Goal: Task Accomplishment & Management: Manage account settings

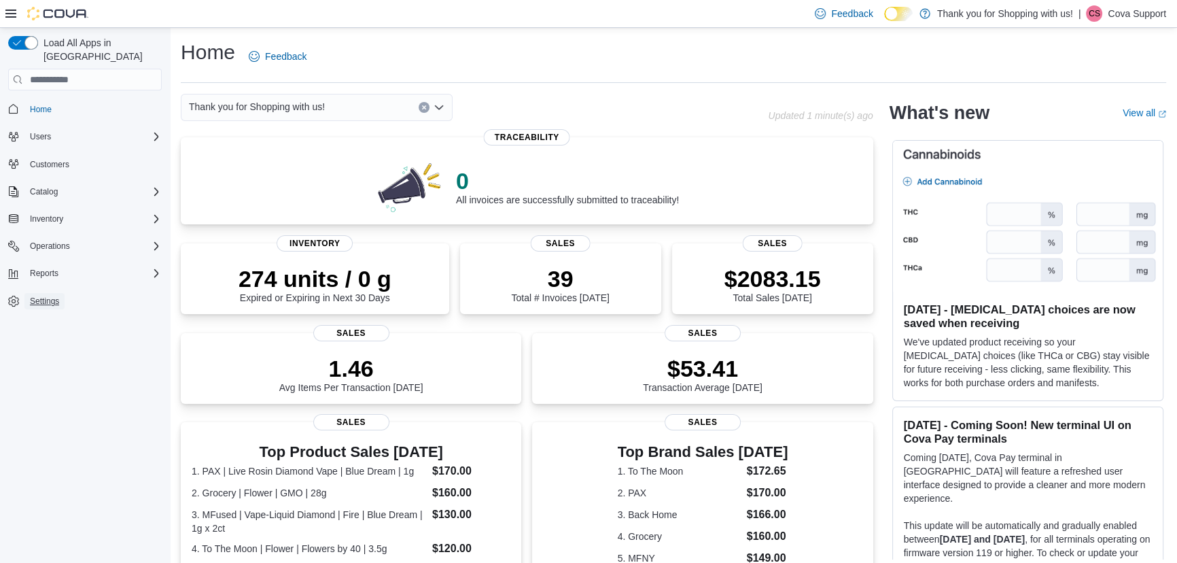
click at [29, 293] on link "Settings" at bounding box center [44, 301] width 40 height 16
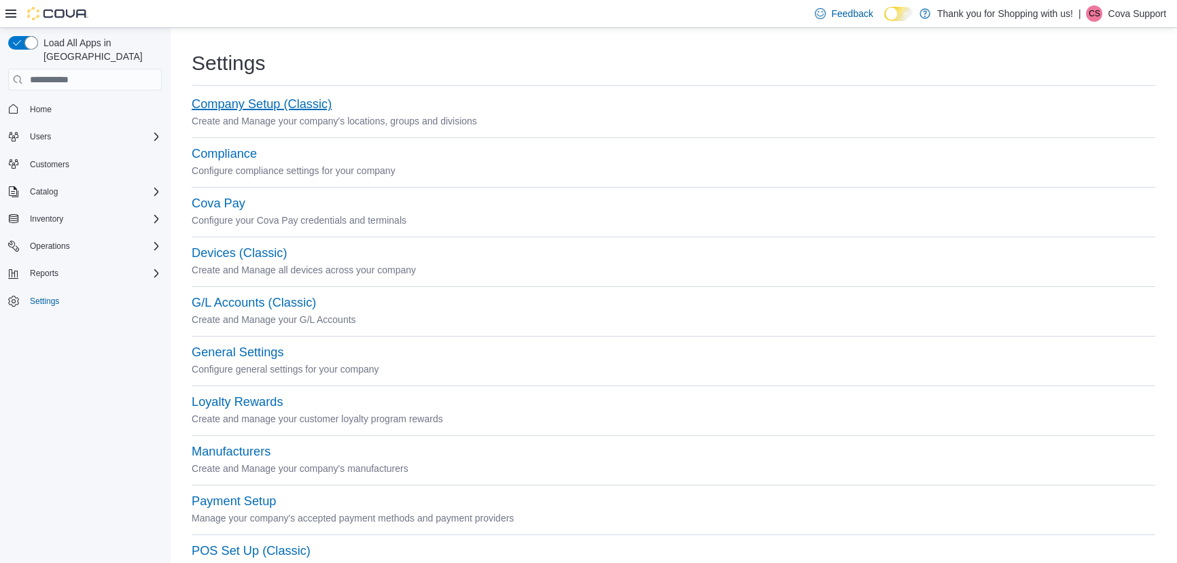
click at [289, 106] on button "Company Setup (Classic)" at bounding box center [262, 104] width 140 height 14
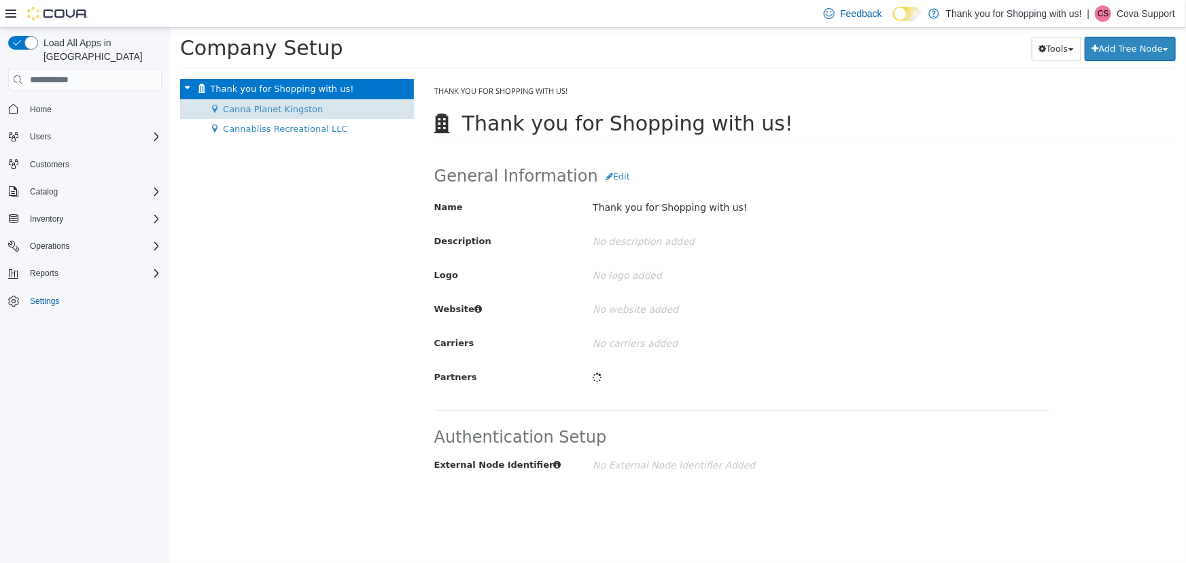
click at [262, 109] on span "Canna Planet Kingston" at bounding box center [272, 109] width 100 height 10
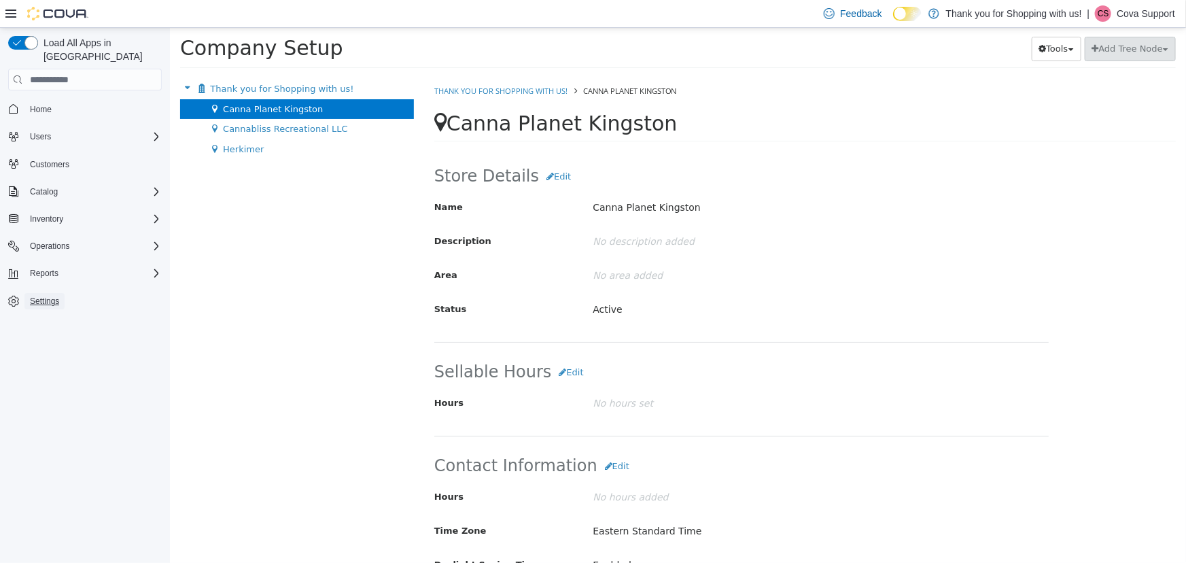
click at [50, 293] on span "Settings" at bounding box center [44, 301] width 29 height 16
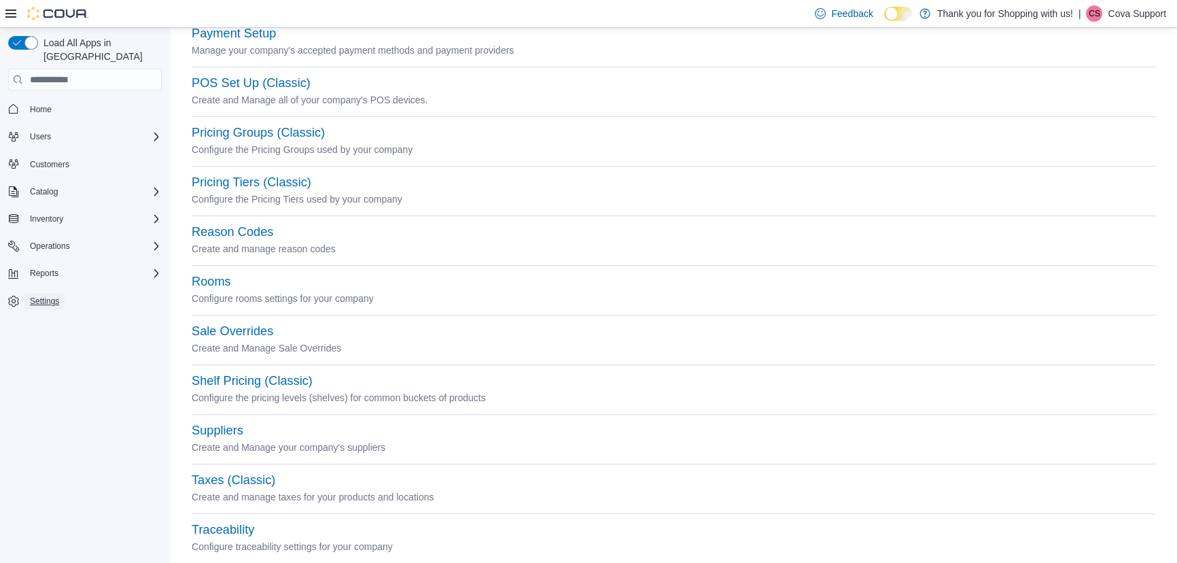
scroll to position [497, 0]
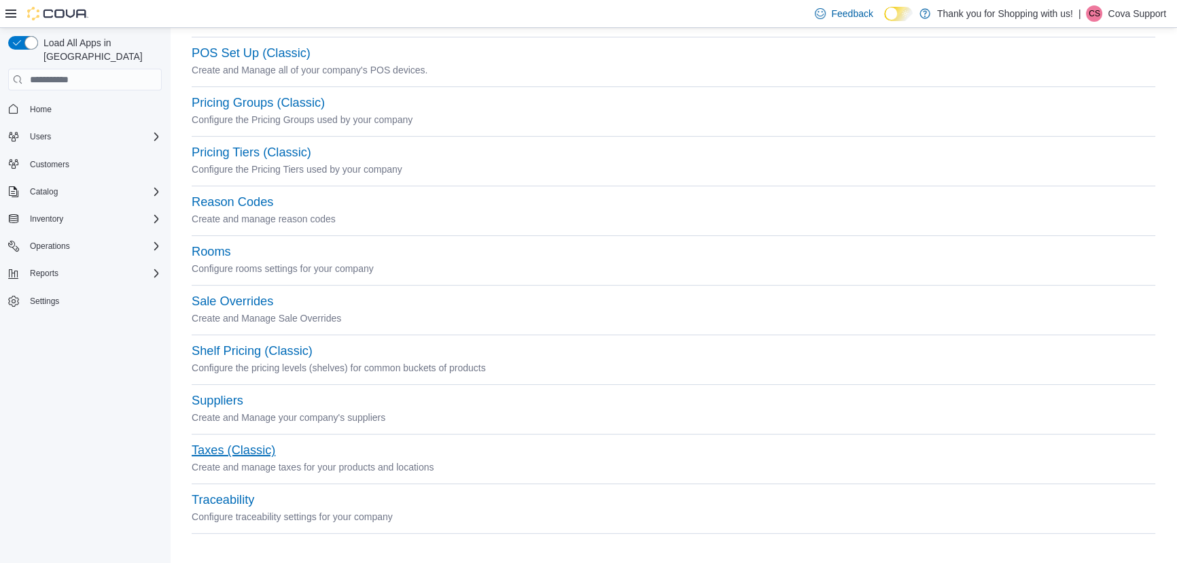
click at [225, 449] on button "Taxes (Classic)" at bounding box center [234, 450] width 84 height 14
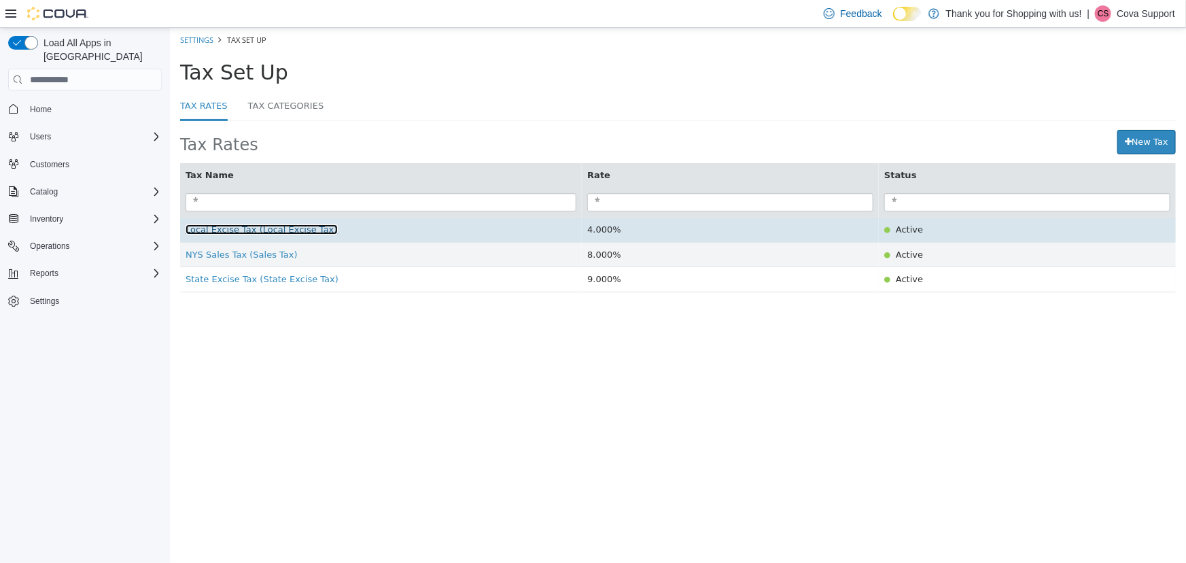
click at [230, 234] on span "Local Excise Tax (Local Excise Tax)" at bounding box center [261, 229] width 152 height 10
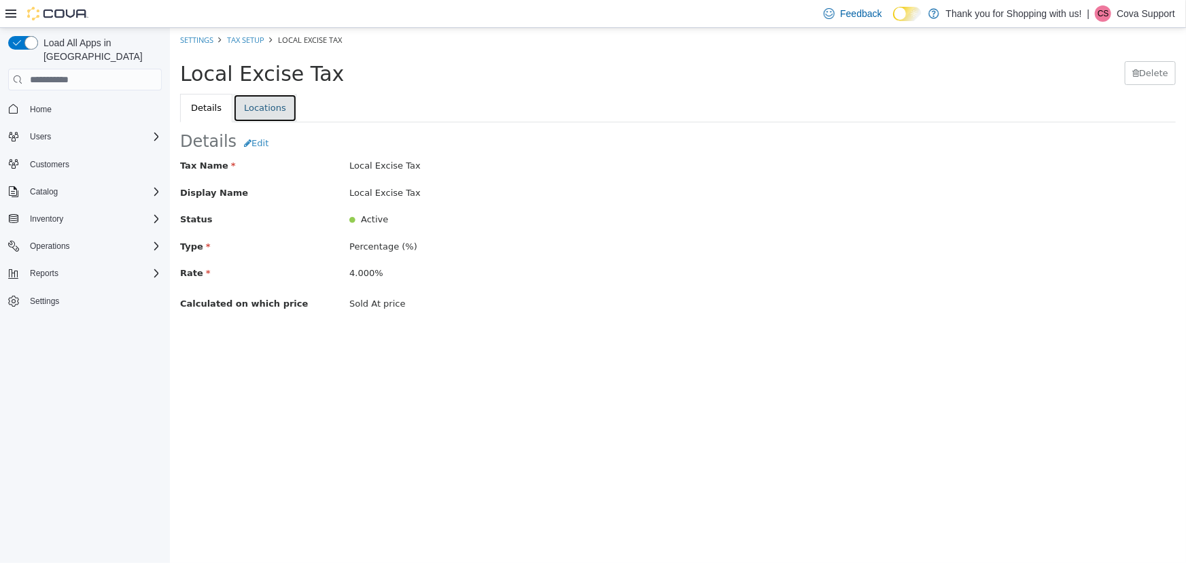
click at [267, 99] on link "Locations" at bounding box center [264, 108] width 64 height 29
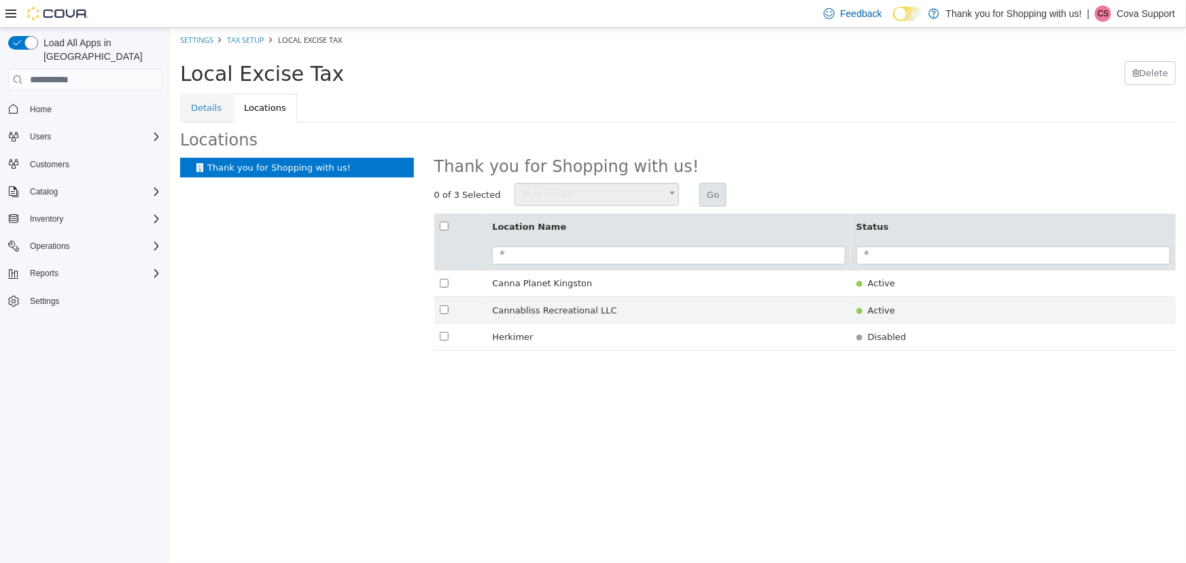
click at [439, 232] on th at bounding box center [459, 226] width 53 height 26
click at [533, 195] on body "× Settings Tax Setup Local Excise Tax Local Excise Tax [GEOGRAPHIC_DATA] Detail…" at bounding box center [677, 196] width 1016 height 337
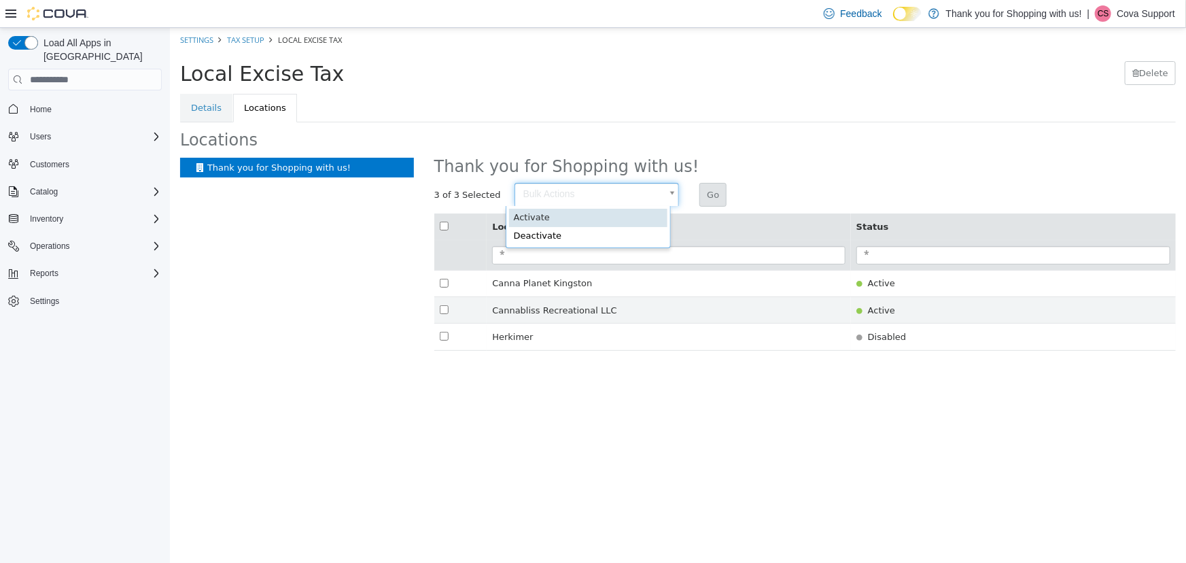
type input "********"
click at [702, 188] on button "Go" at bounding box center [711, 195] width 27 height 24
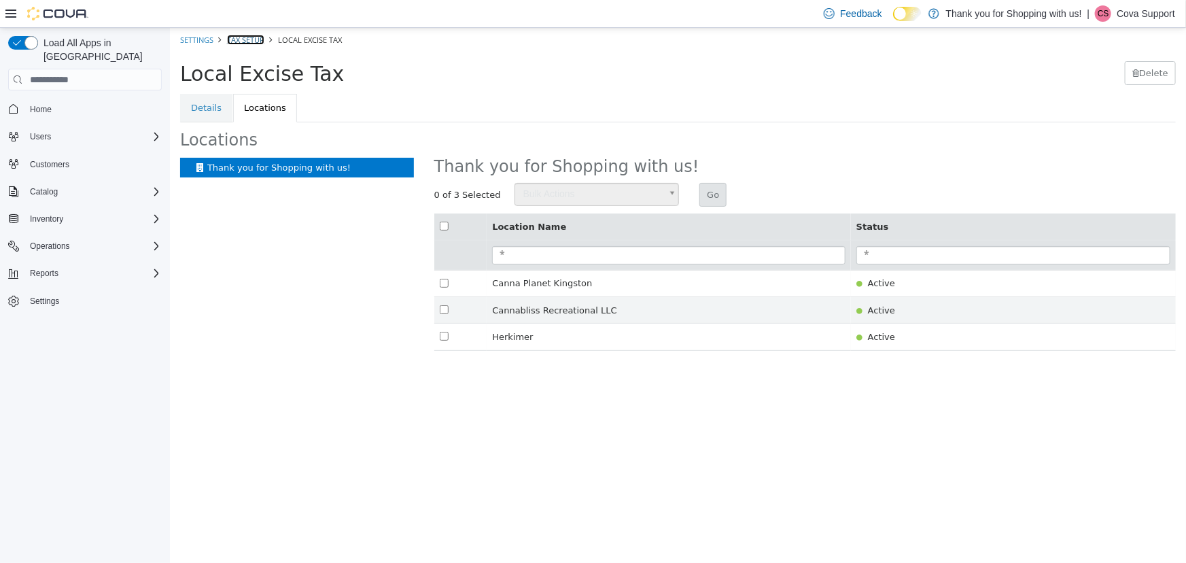
click at [250, 38] on link "Tax Setup" at bounding box center [244, 40] width 37 height 10
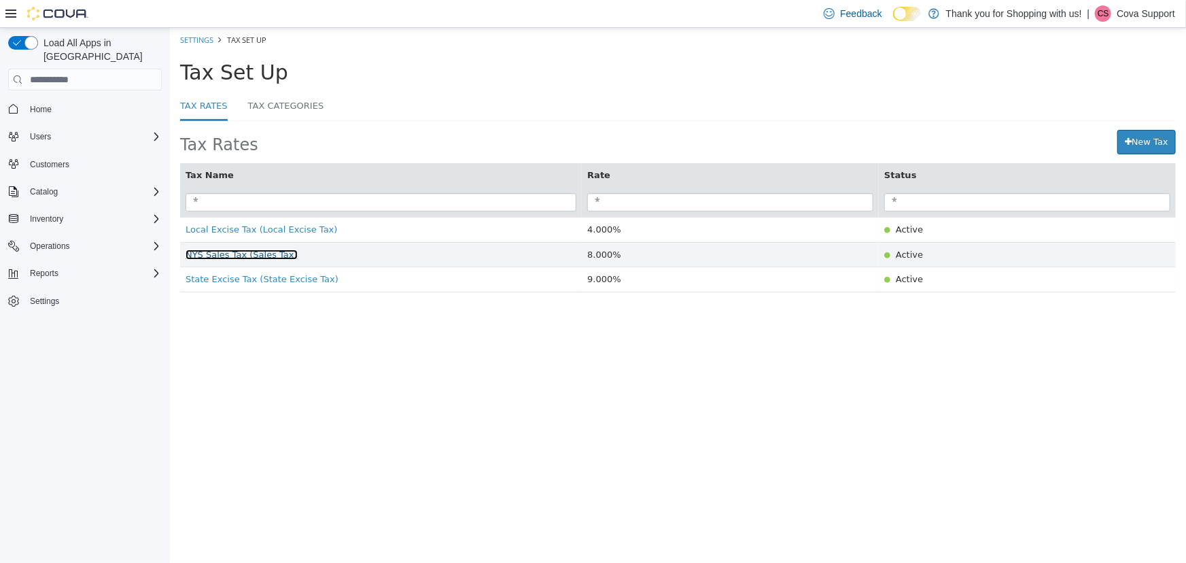
click at [194, 255] on span "NYS Sales Tax (Sales Tax)" at bounding box center [241, 254] width 112 height 10
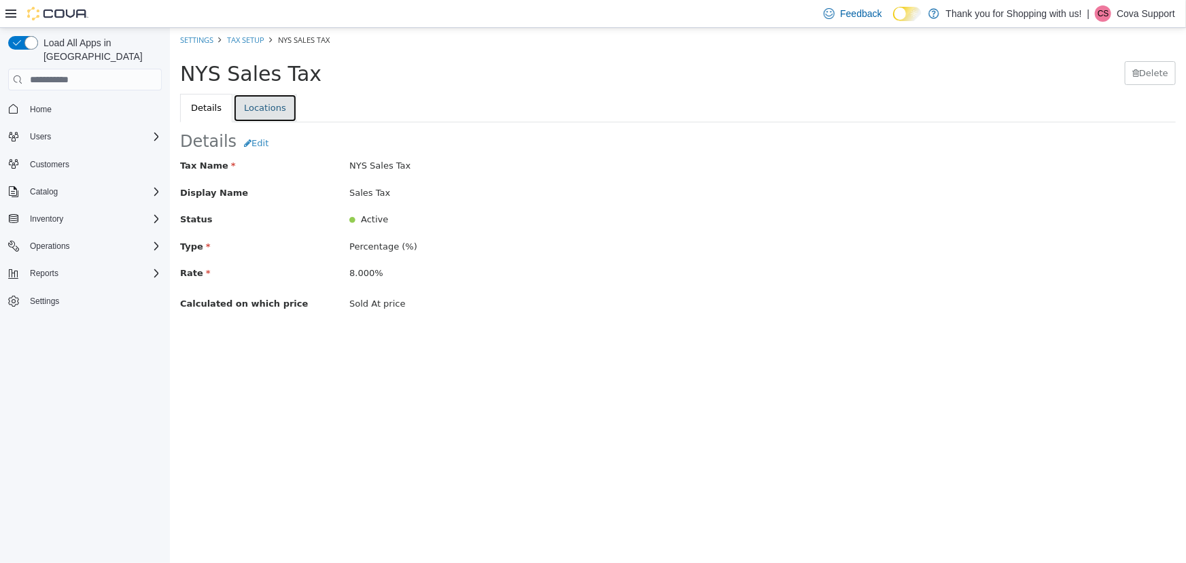
click at [248, 115] on link "Locations" at bounding box center [264, 108] width 64 height 29
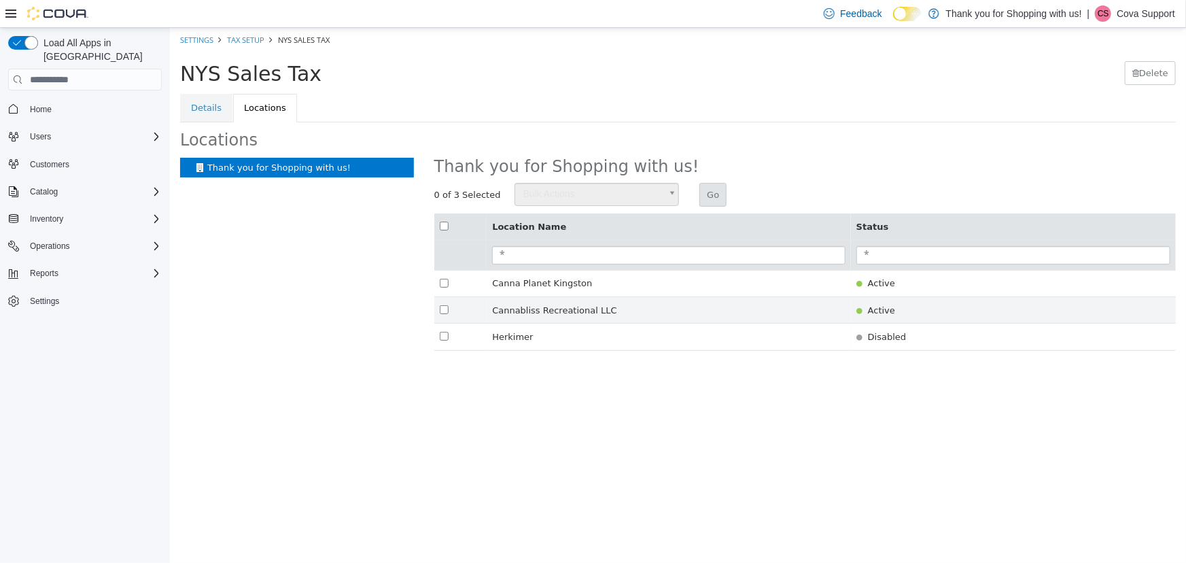
click at [444, 232] on th at bounding box center [459, 226] width 53 height 26
click at [548, 197] on body "× Settings Tax Setup NYS Sales Tax NYS Sales Tax [GEOGRAPHIC_DATA] Details Loca…" at bounding box center [677, 196] width 1016 height 337
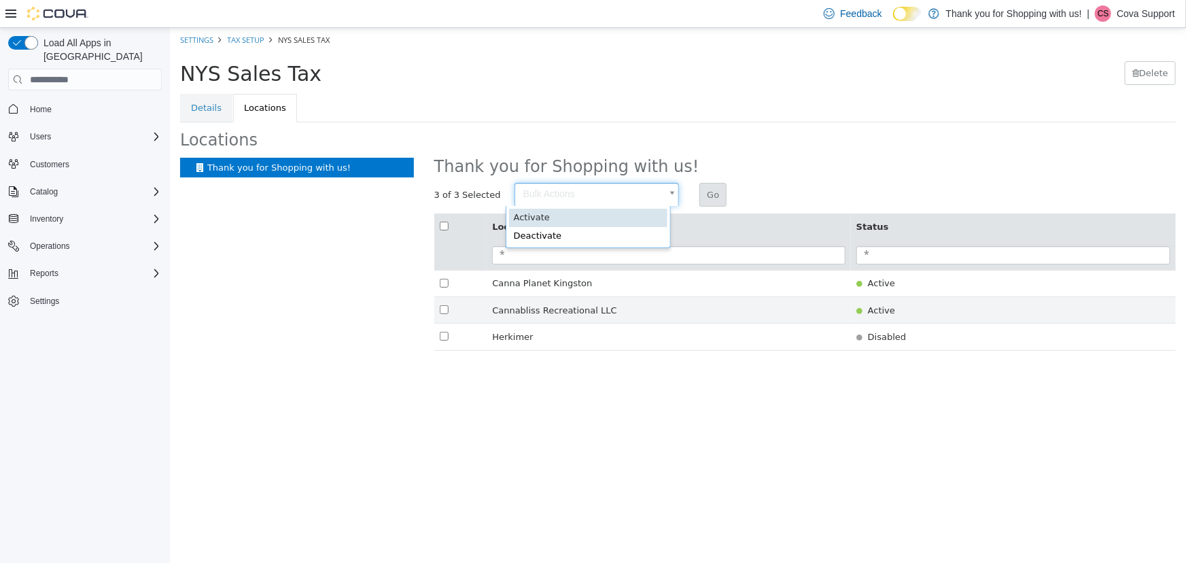
type input "********"
click at [700, 190] on button "Go" at bounding box center [711, 195] width 27 height 24
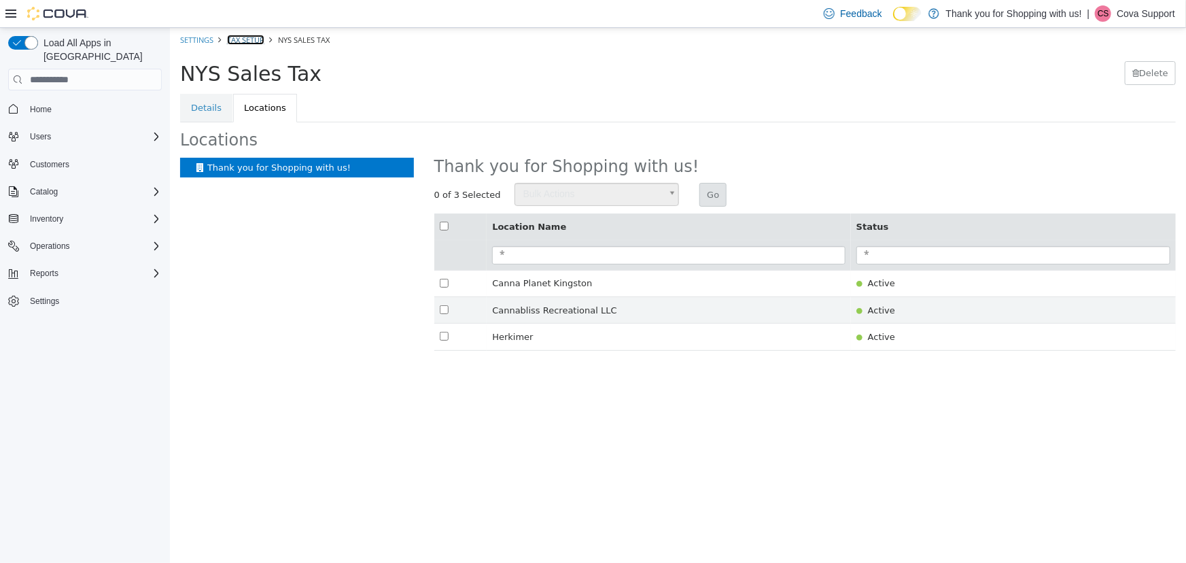
click at [245, 42] on link "Tax Setup" at bounding box center [244, 40] width 37 height 10
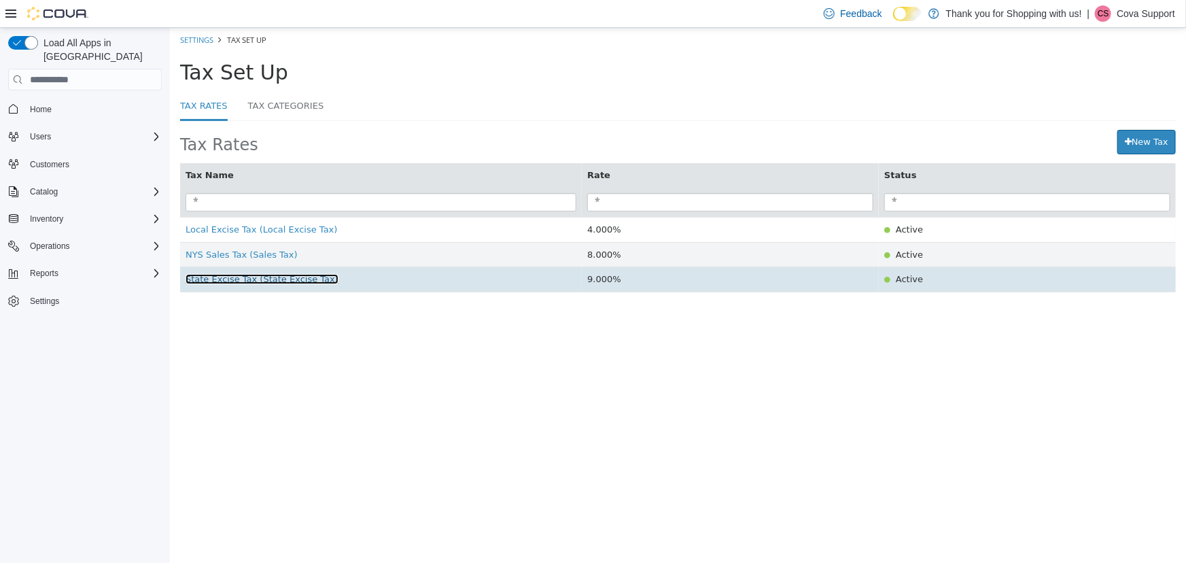
click at [234, 283] on span "State Excise Tax (State Excise Tax)" at bounding box center [261, 279] width 153 height 10
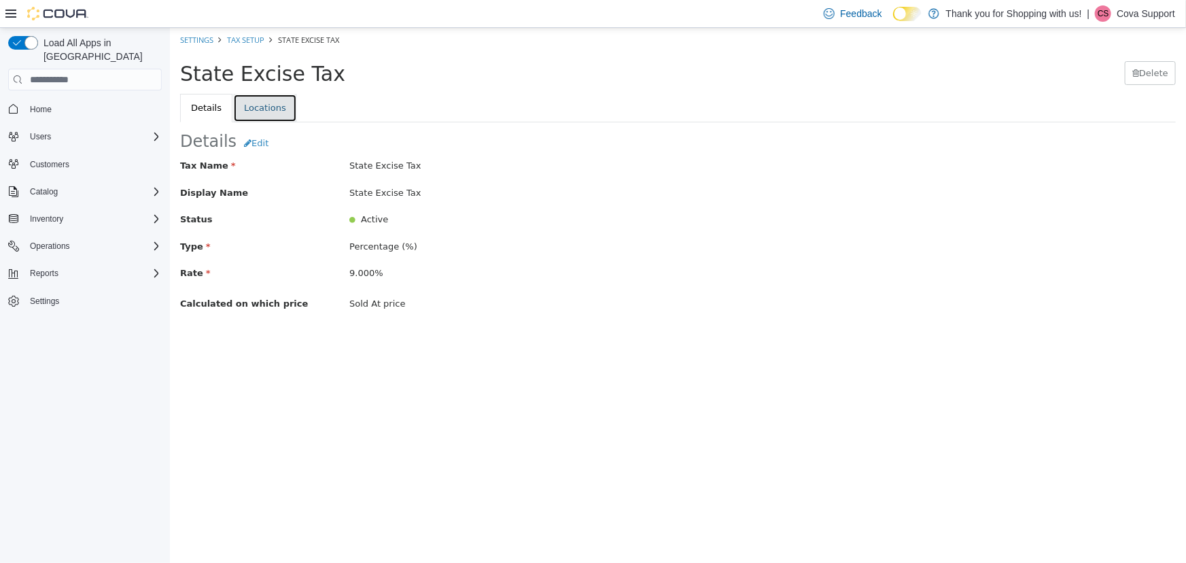
click at [263, 105] on link "Locations" at bounding box center [264, 108] width 64 height 29
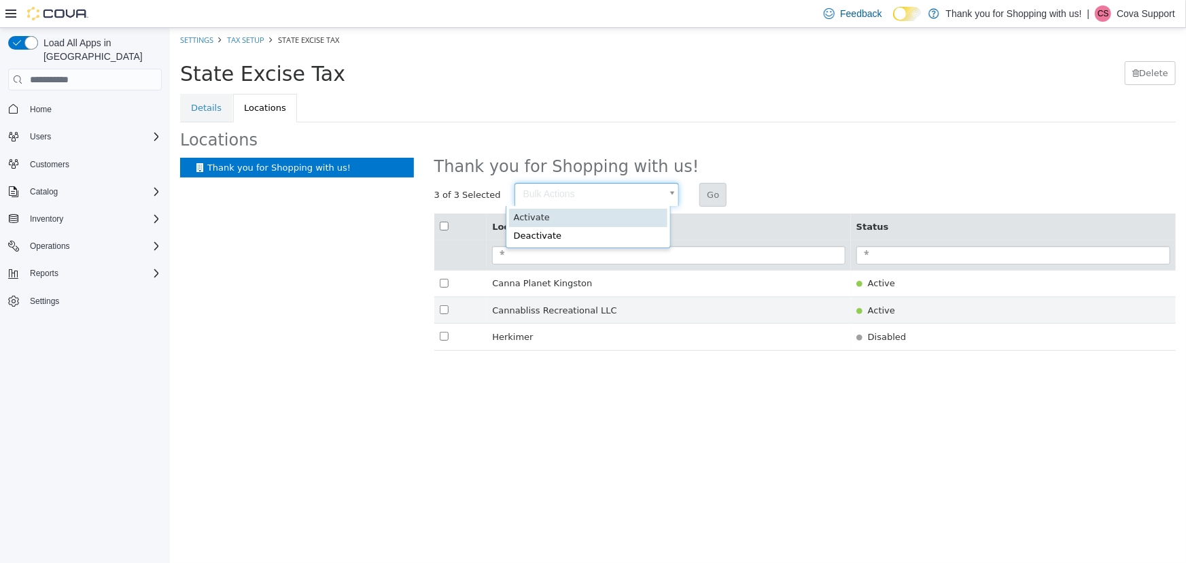
drag, startPoint x: 546, startPoint y: 193, endPoint x: 546, endPoint y: 201, distance: 8.2
click at [546, 193] on body "× Settings Tax Setup State Excise Tax State Excise Tax [GEOGRAPHIC_DATA] Detail…" at bounding box center [677, 196] width 1016 height 337
type input "********"
click at [715, 188] on button "Go" at bounding box center [711, 195] width 27 height 24
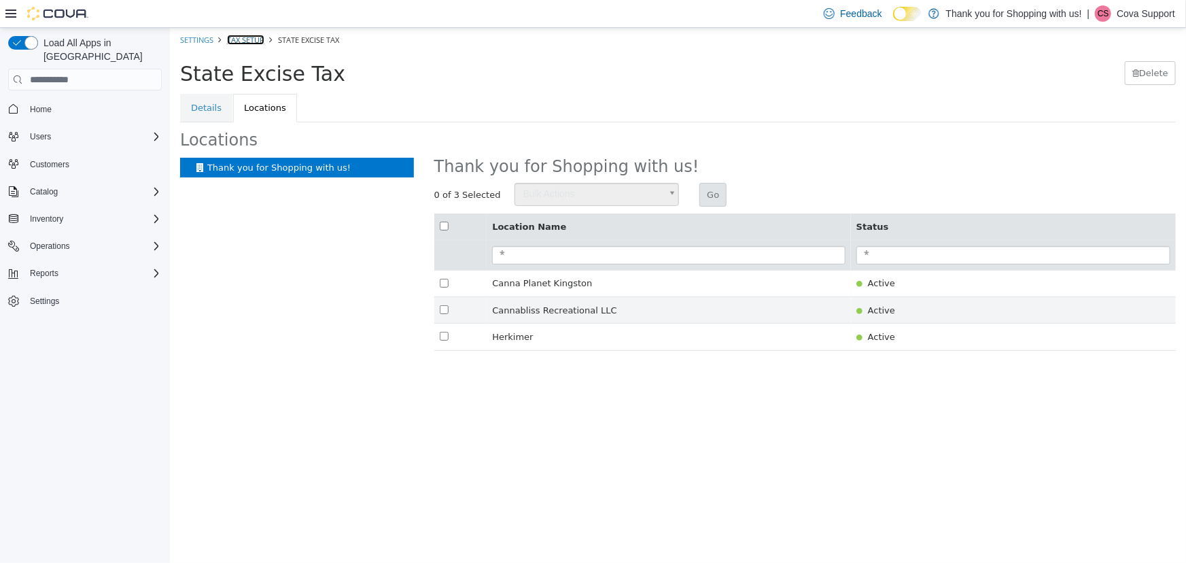
click at [249, 37] on link "Tax Setup" at bounding box center [244, 40] width 37 height 10
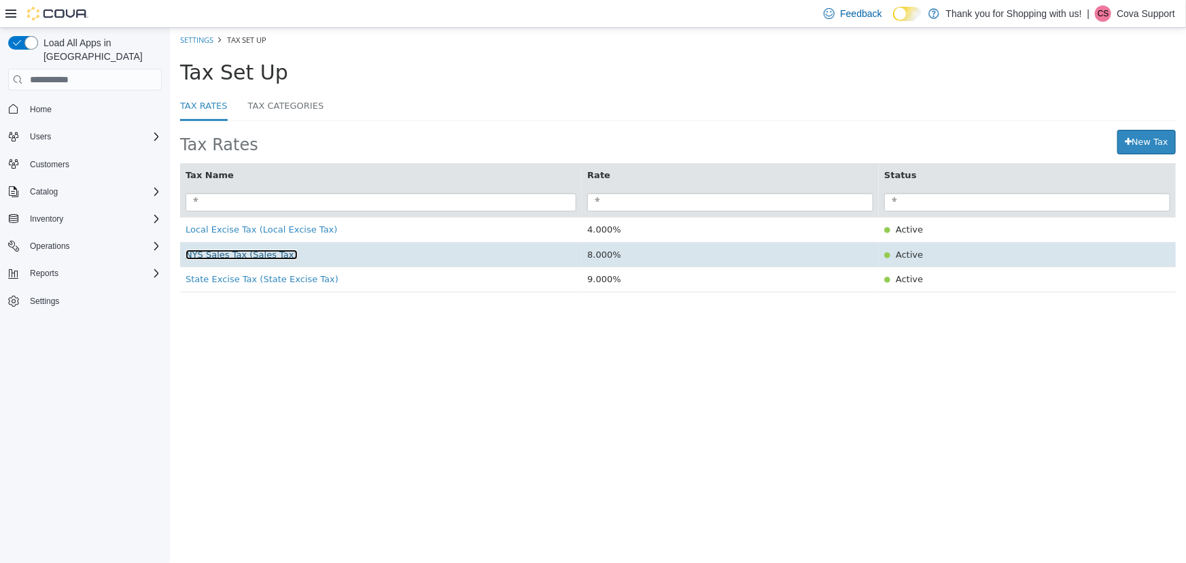
click at [213, 257] on span "NYS Sales Tax (Sales Tax)" at bounding box center [241, 254] width 112 height 10
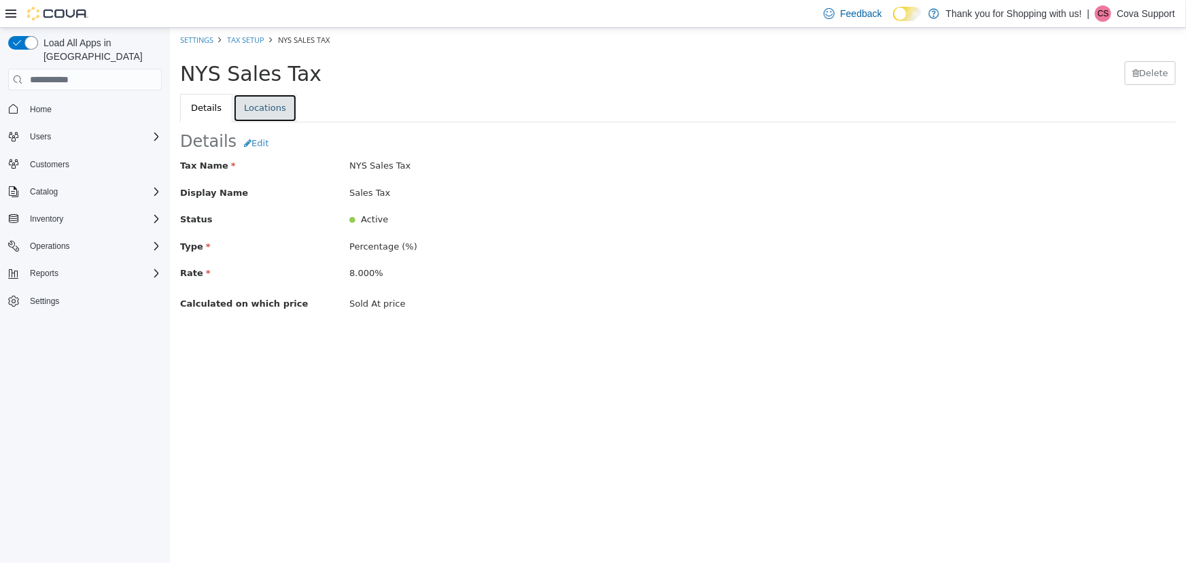
click at [249, 116] on link "Locations" at bounding box center [264, 108] width 64 height 29
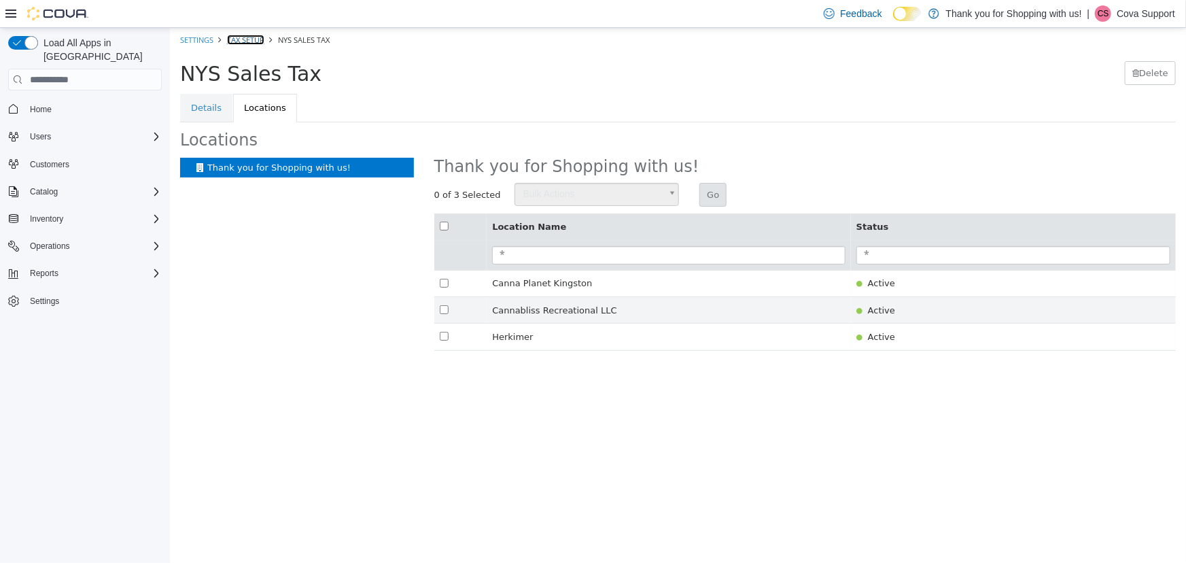
click at [236, 41] on link "Tax Setup" at bounding box center [244, 40] width 37 height 10
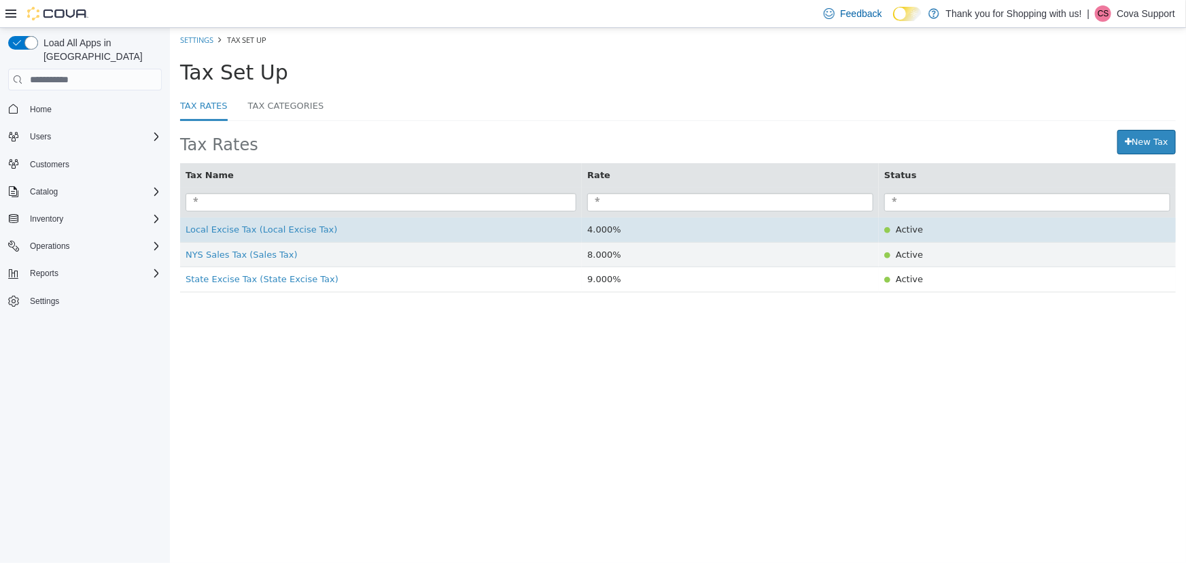
click at [232, 239] on td "Local Excise Tax (Local Excise Tax)" at bounding box center [380, 229] width 402 height 25
click at [232, 234] on span "Local Excise Tax (Local Excise Tax)" at bounding box center [261, 229] width 152 height 10
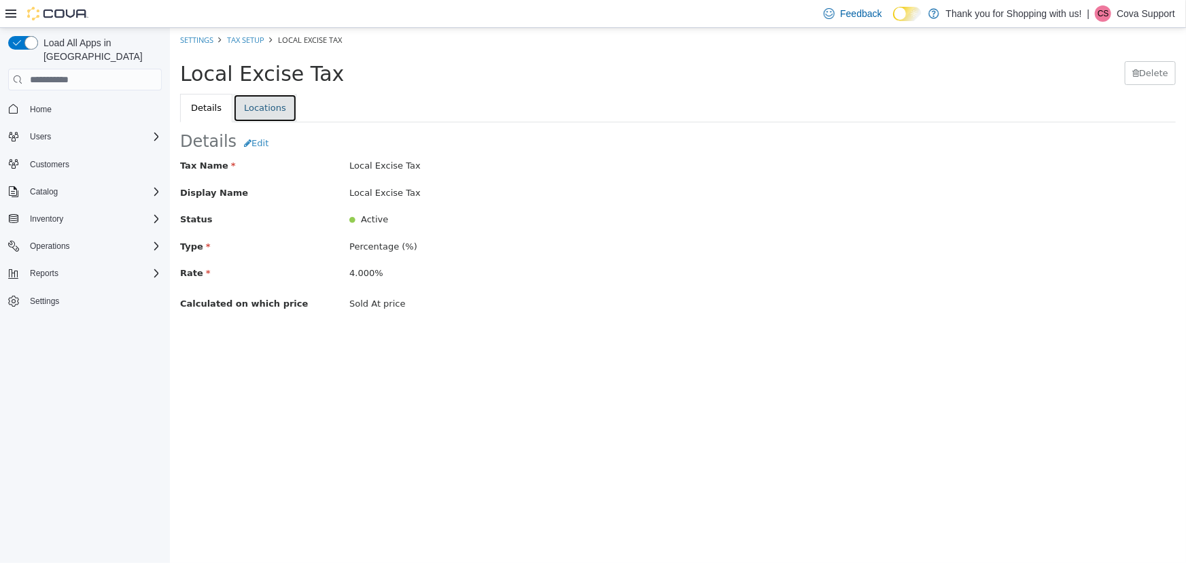
click at [251, 108] on link "Locations" at bounding box center [264, 108] width 64 height 29
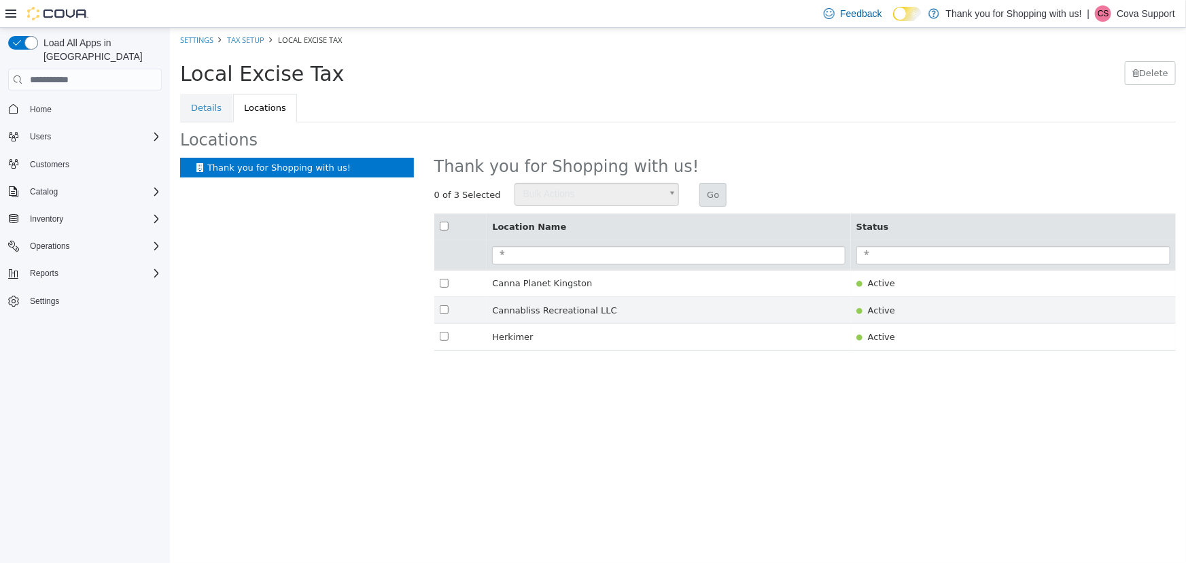
click at [251, 32] on ol "Settings Tax Setup Local Excise Tax" at bounding box center [677, 40] width 1016 height 24
click at [249, 37] on link "Tax Setup" at bounding box center [244, 40] width 37 height 10
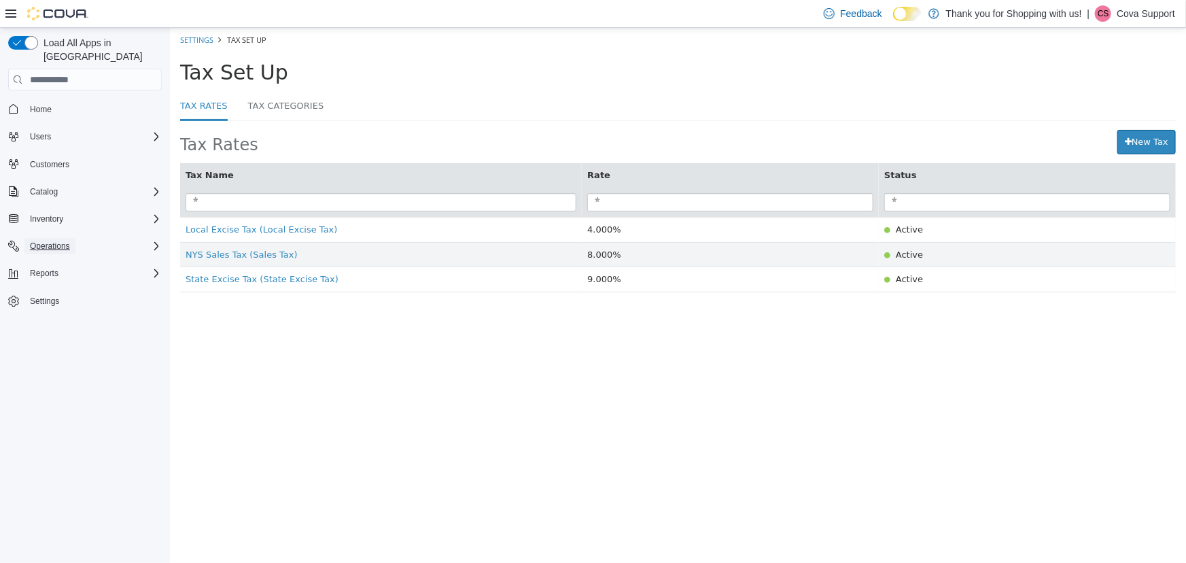
click at [64, 241] on span "Operations" at bounding box center [50, 246] width 40 height 11
click at [67, 260] on span "Cash Management" at bounding box center [58, 265] width 69 height 11
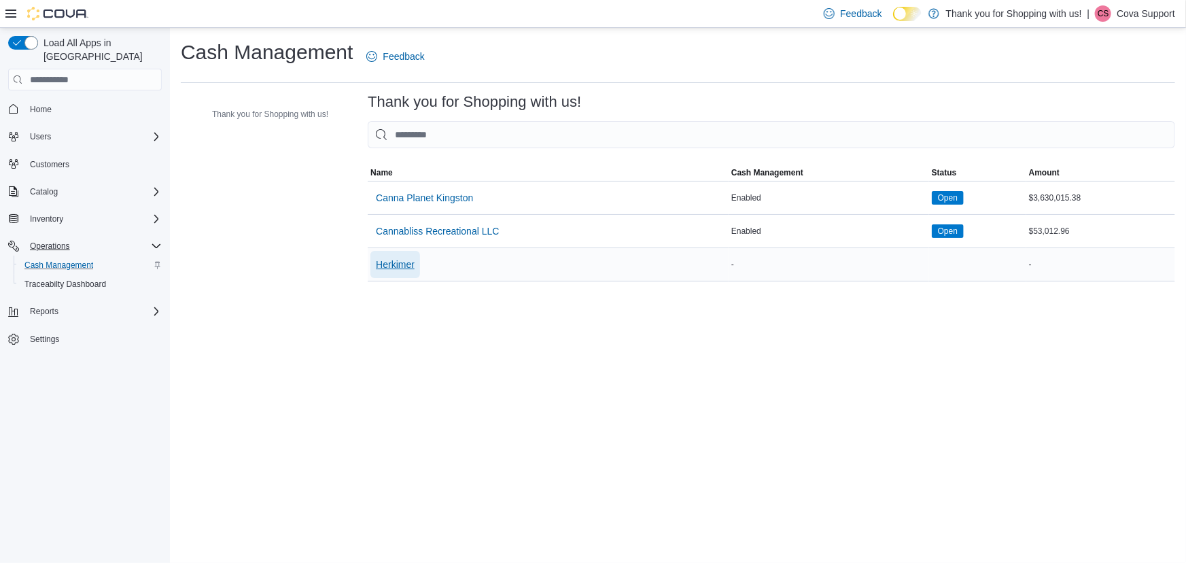
click at [407, 260] on span "Herkimer" at bounding box center [395, 264] width 39 height 14
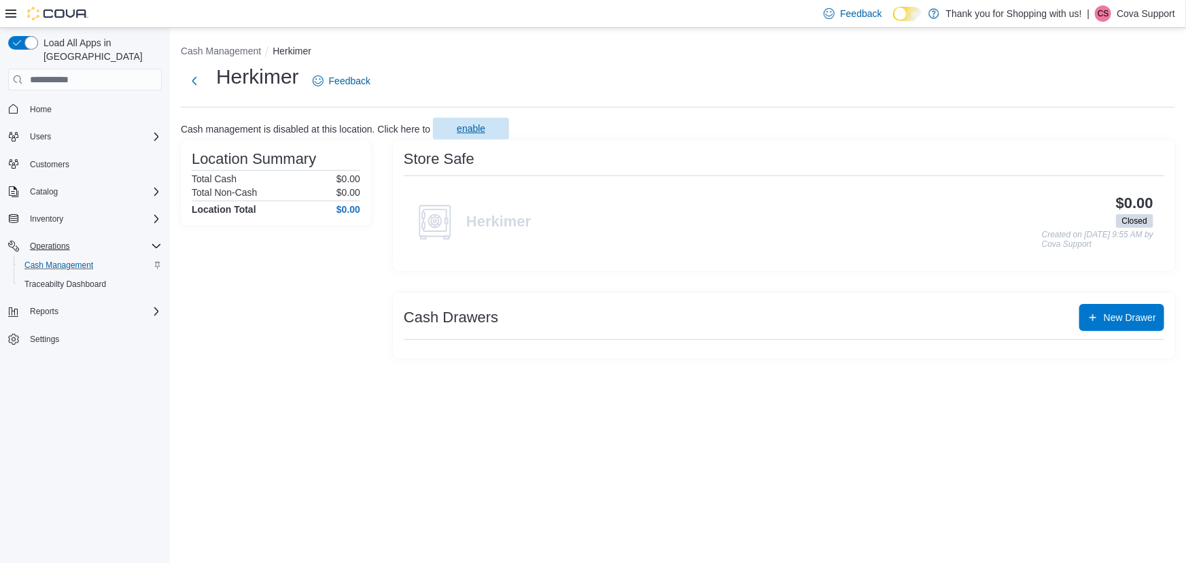
click at [465, 134] on span "enable" at bounding box center [471, 129] width 29 height 14
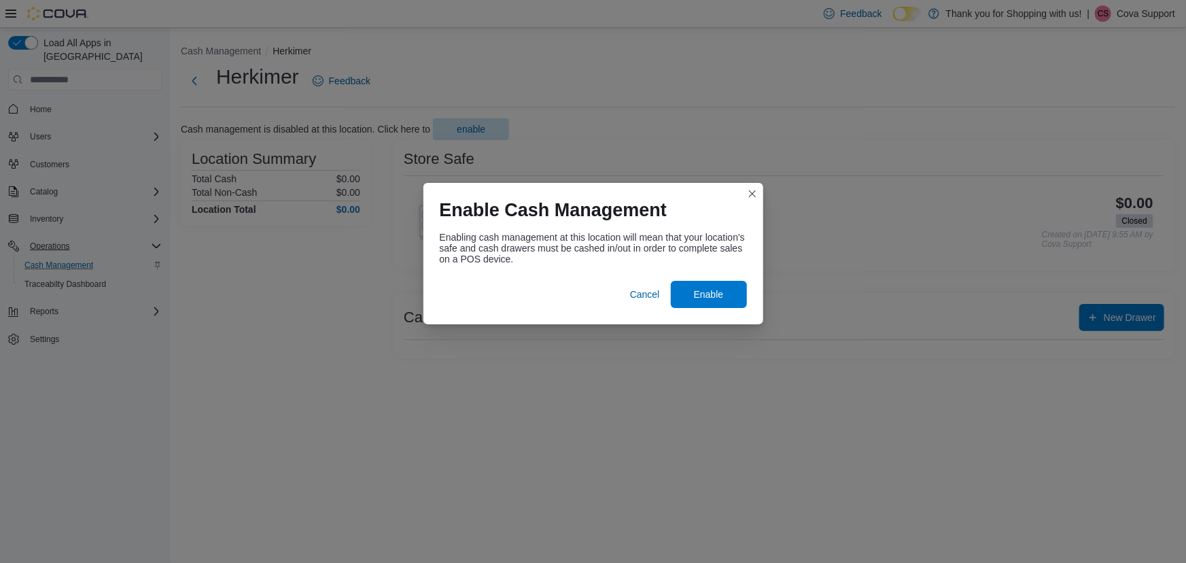
click at [718, 307] on div "Enabling cash management at this location will mean that your location's safe a…" at bounding box center [593, 275] width 340 height 98
click at [711, 297] on span "Enable" at bounding box center [709, 294] width 30 height 14
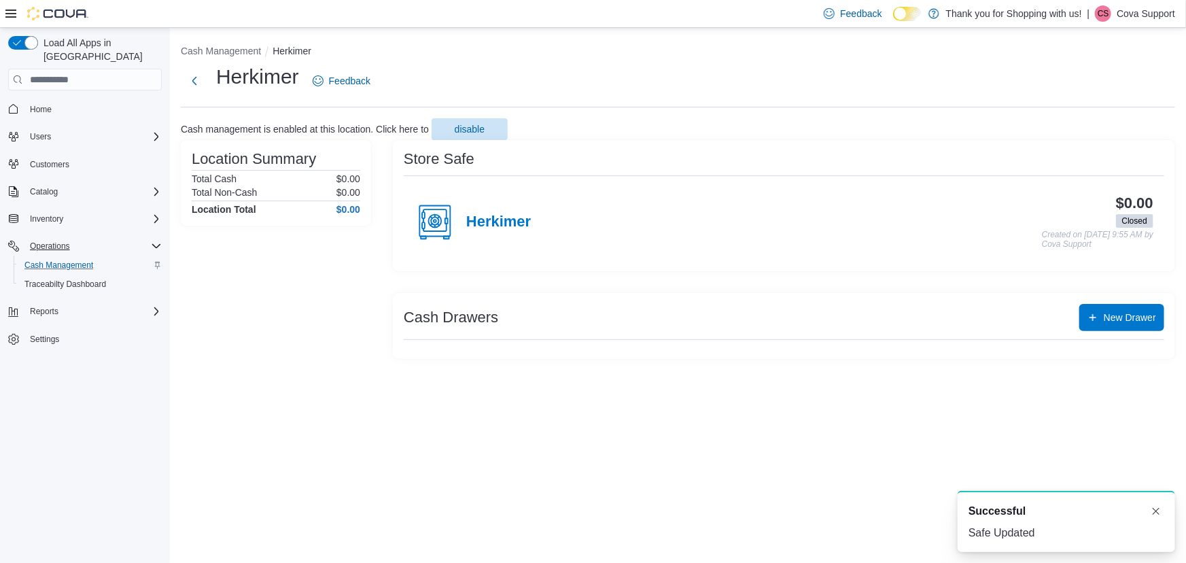
click at [1078, 315] on div "Cash Drawers New Drawer" at bounding box center [784, 317] width 760 height 27
click at [1083, 314] on button "New Drawer" at bounding box center [1121, 316] width 85 height 27
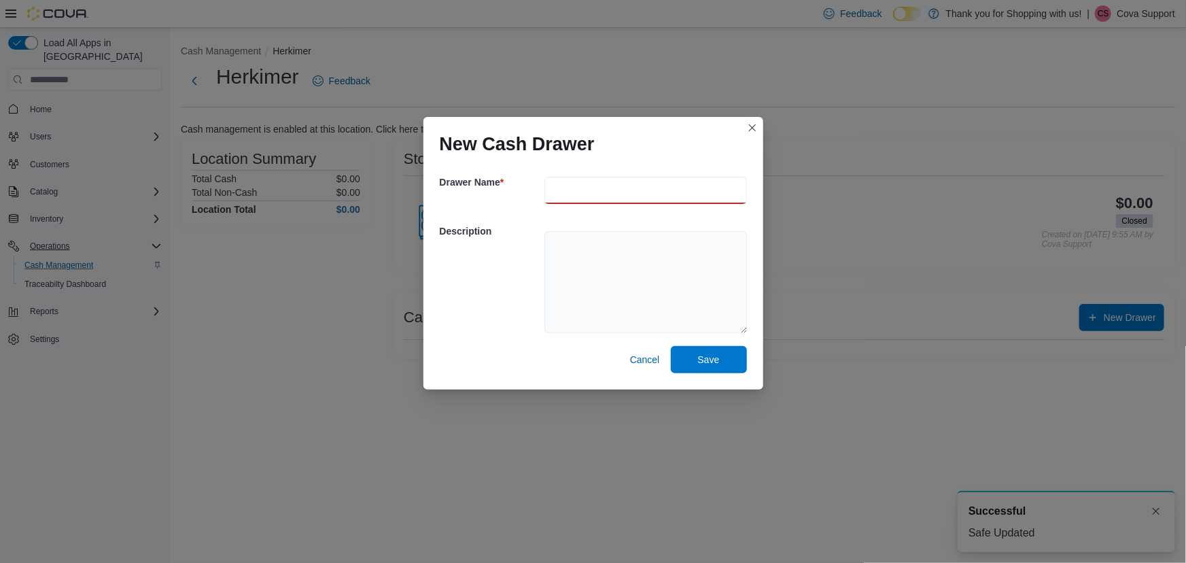
click at [562, 178] on input "text" at bounding box center [645, 190] width 202 height 27
type input "********"
click at [710, 361] on span "Save" at bounding box center [709, 359] width 22 height 14
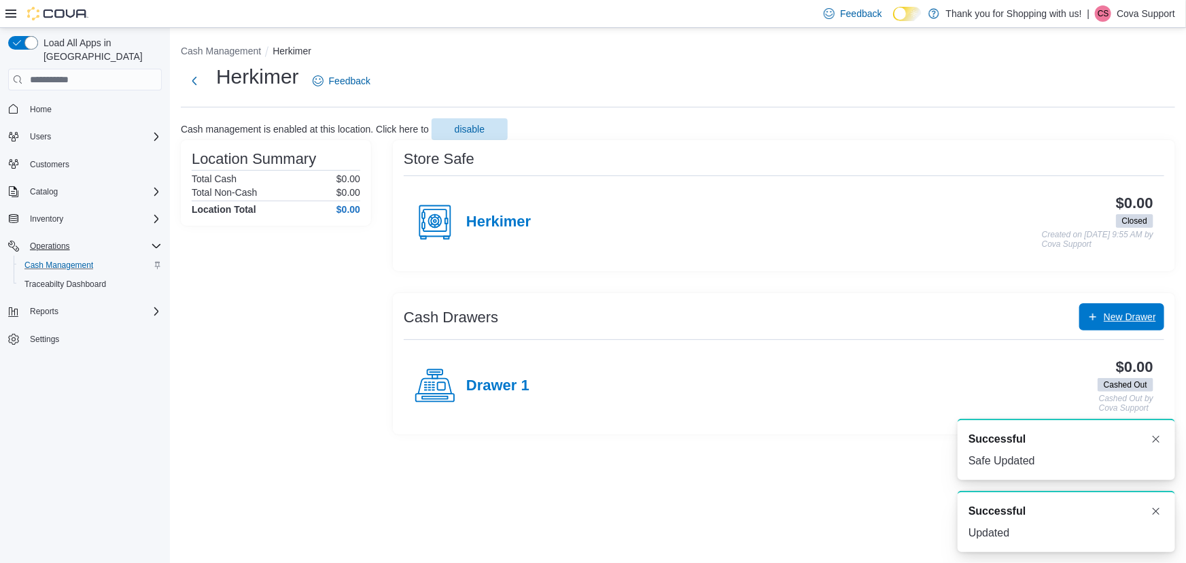
click at [1092, 314] on icon "button" at bounding box center [1092, 316] width 11 height 11
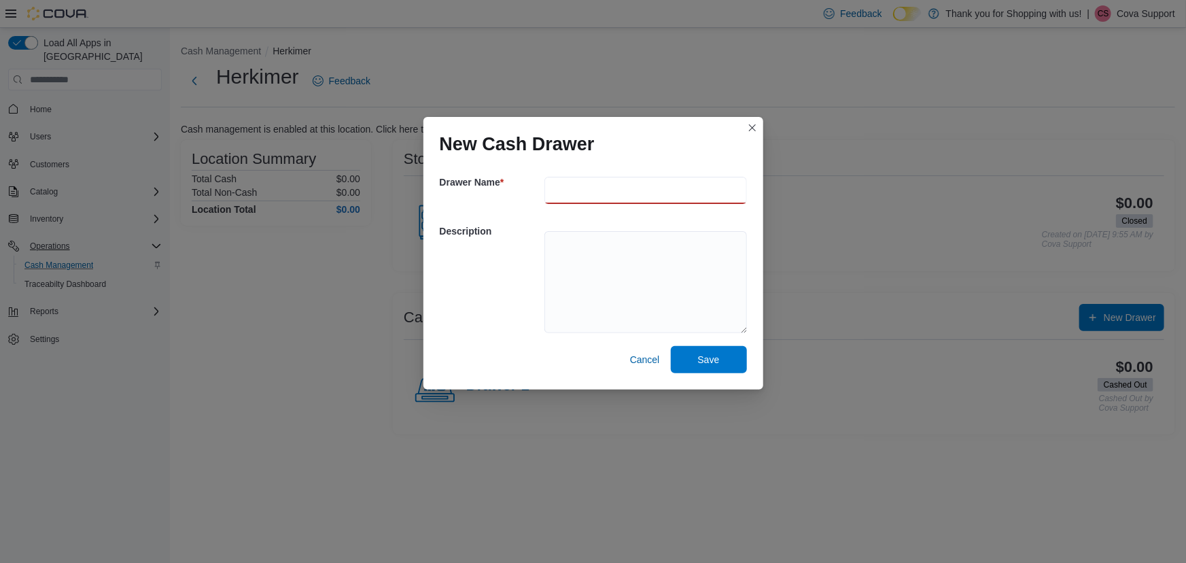
click at [621, 201] on input "text" at bounding box center [645, 190] width 202 height 27
type input "********"
click at [695, 353] on span "Save" at bounding box center [709, 358] width 60 height 27
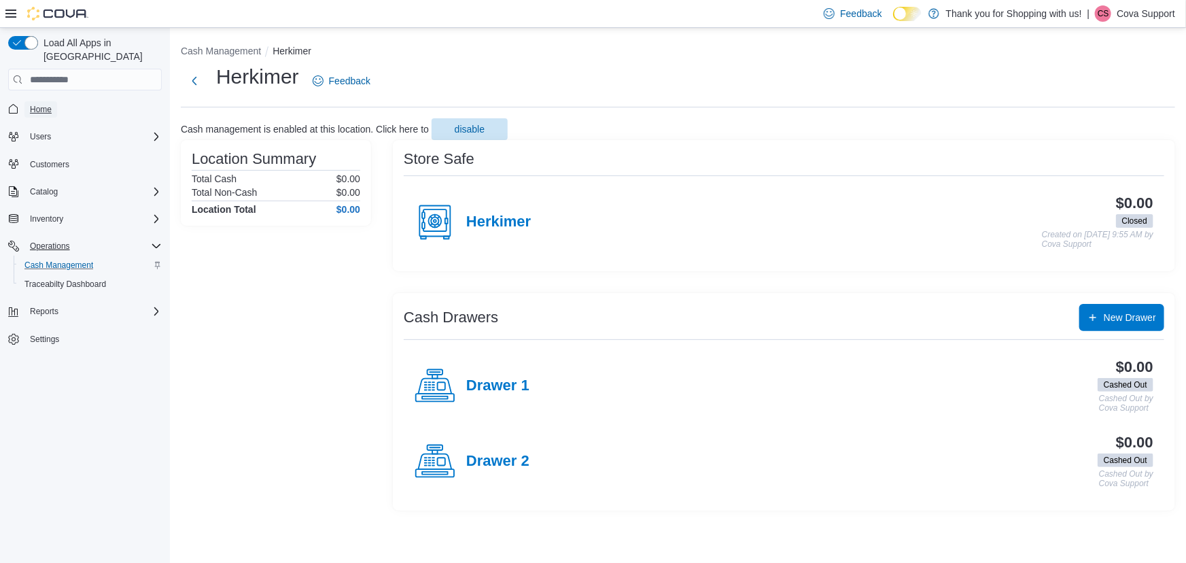
click at [50, 104] on span "Home" at bounding box center [41, 109] width 22 height 11
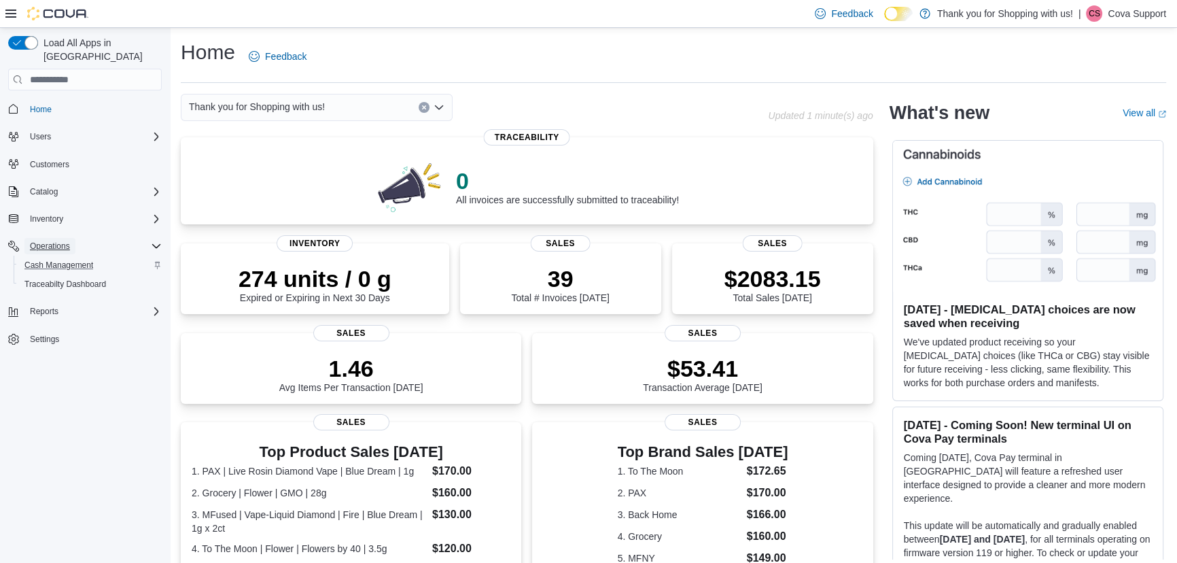
click at [60, 241] on span "Operations" at bounding box center [50, 246] width 40 height 11
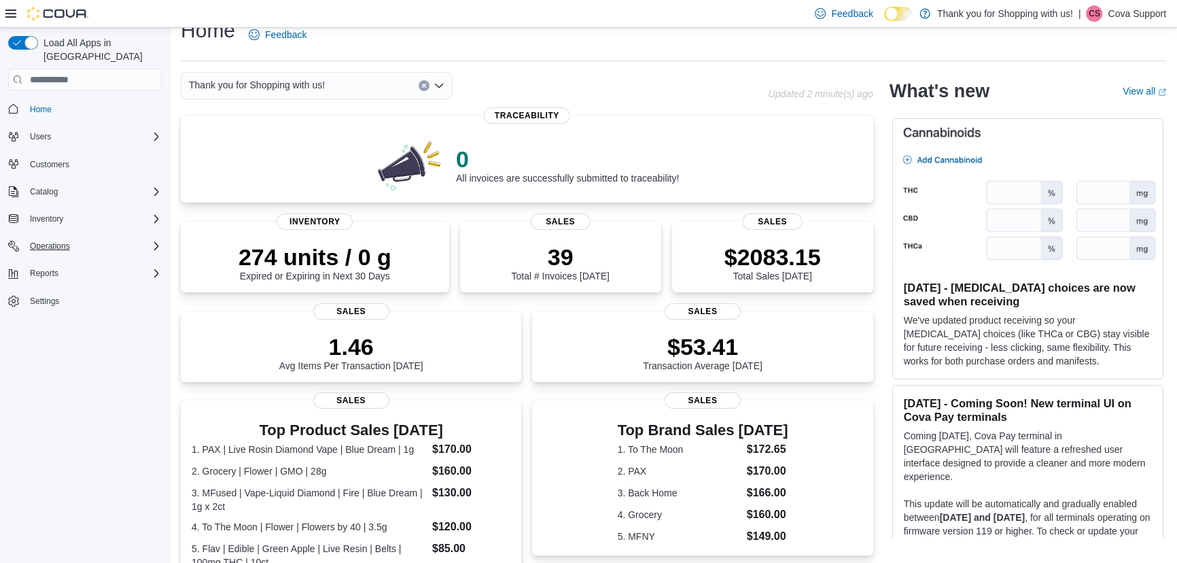
scroll to position [61, 0]
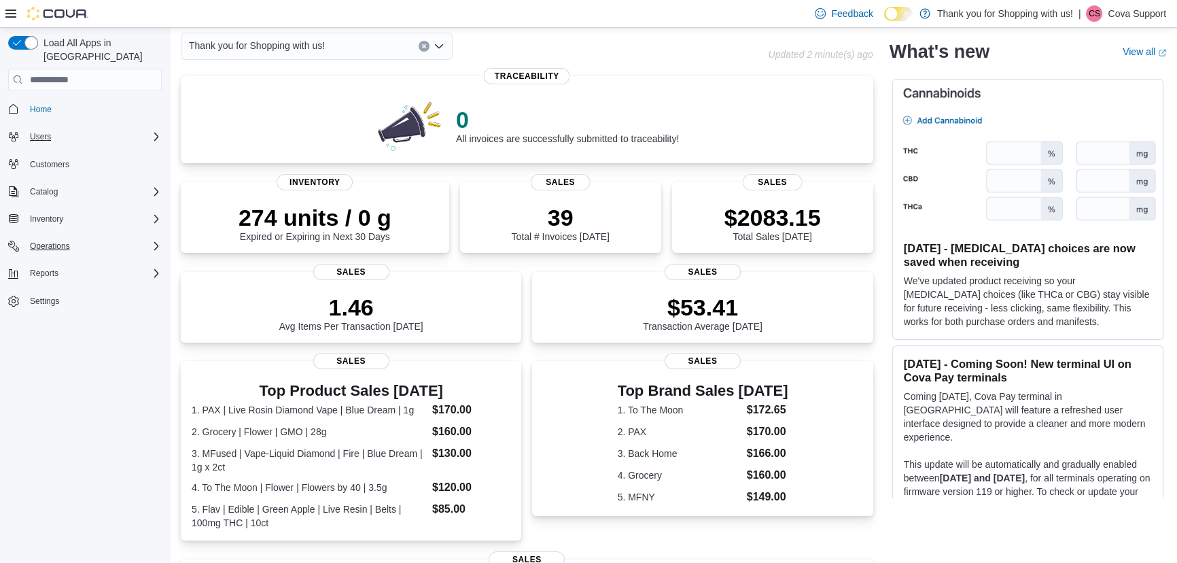
click at [66, 128] on div "Users" at bounding box center [92, 136] width 137 height 16
drag, startPoint x: 50, startPoint y: 156, endPoint x: 90, endPoint y: 155, distance: 40.8
click at [48, 166] on div "Users" at bounding box center [90, 174] width 143 height 16
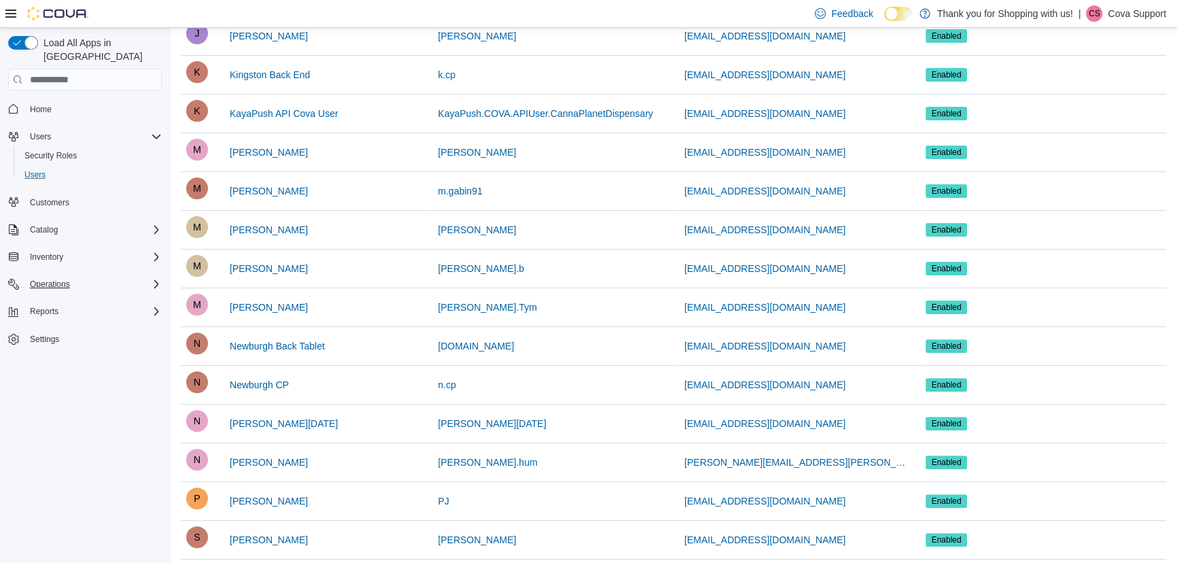
scroll to position [494, 0]
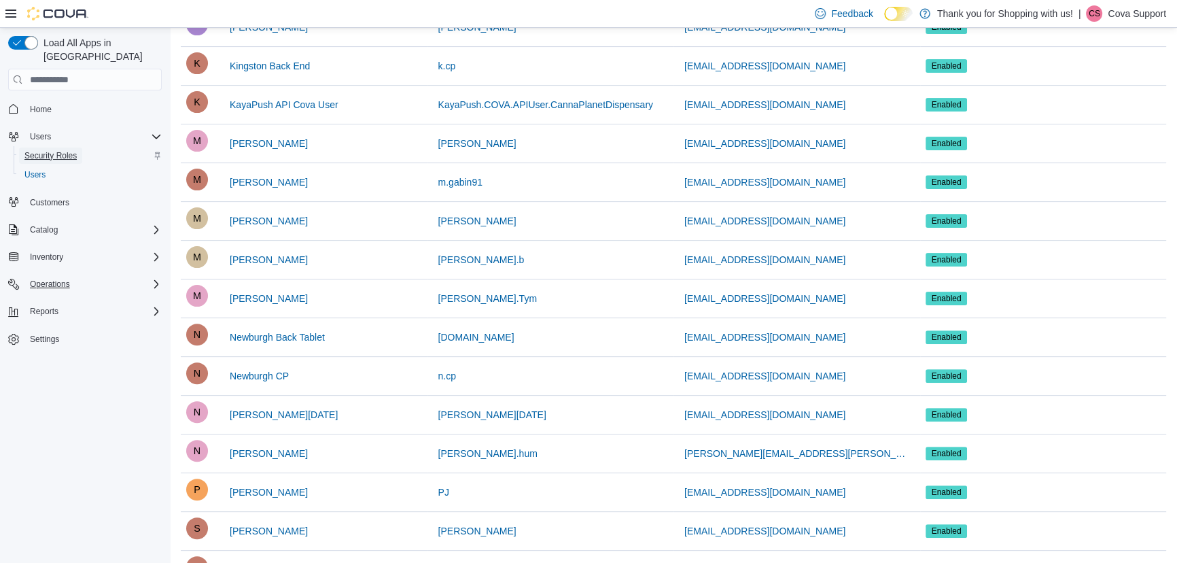
click at [48, 150] on span "Security Roles" at bounding box center [50, 155] width 52 height 11
